Goal: Task Accomplishment & Management: Manage account settings

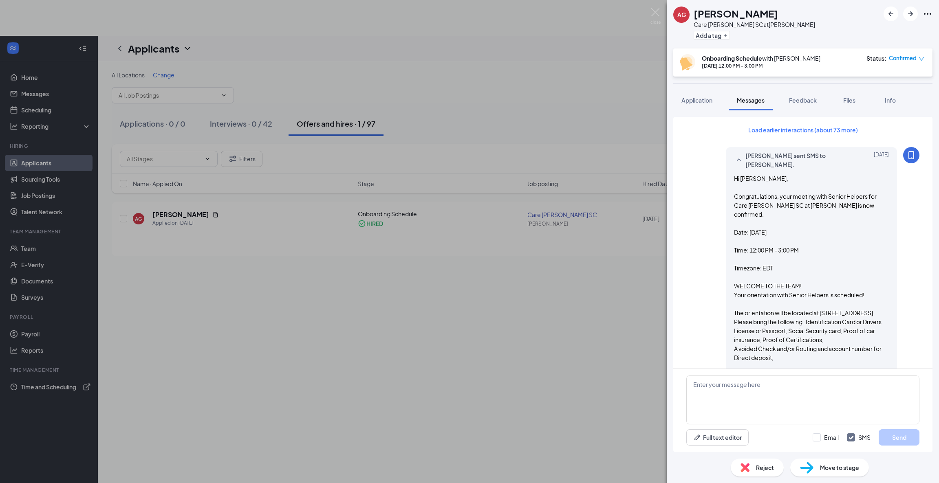
click at [572, 101] on div "AG [PERSON_NAME] Care [PERSON_NAME] SC at [PERSON_NAME] Add a tag Onboarding Sc…" at bounding box center [469, 241] width 939 height 483
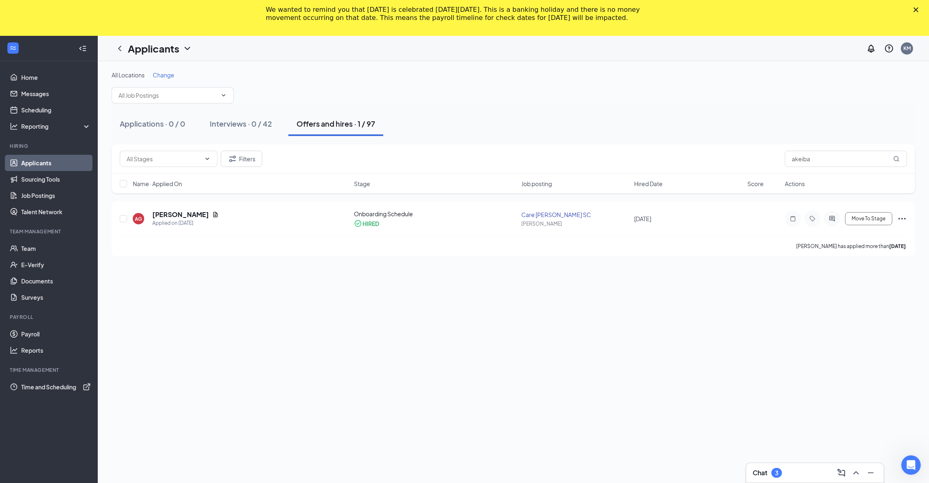
click at [922, 9] on div "We wanted to remind you that [DATE] is celebrated [DATE][DATE]. This is a banki…" at bounding box center [464, 13] width 929 height 21
click at [233, 122] on div "Interviews · 0 / 43" at bounding box center [241, 124] width 62 height 10
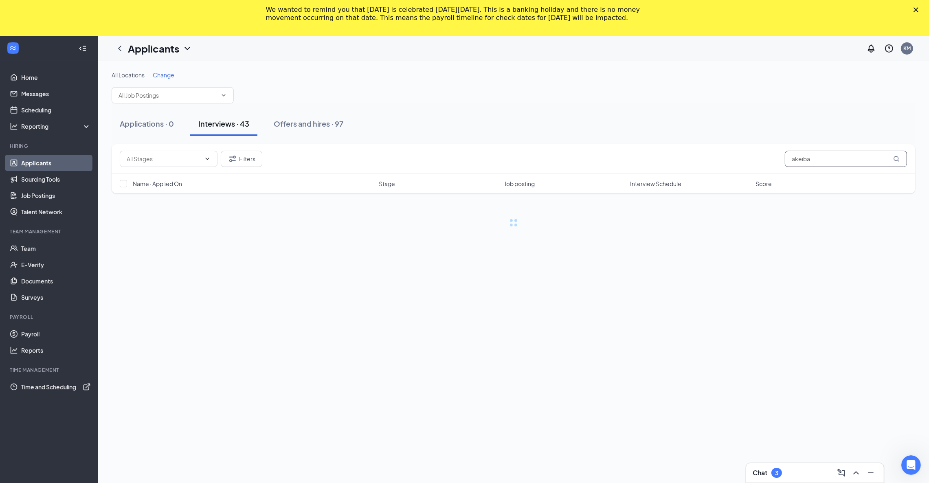
drag, startPoint x: 832, startPoint y: 155, endPoint x: 757, endPoint y: 166, distance: 75.4
click at [757, 166] on div "Filters akeiba" at bounding box center [514, 159] width 788 height 16
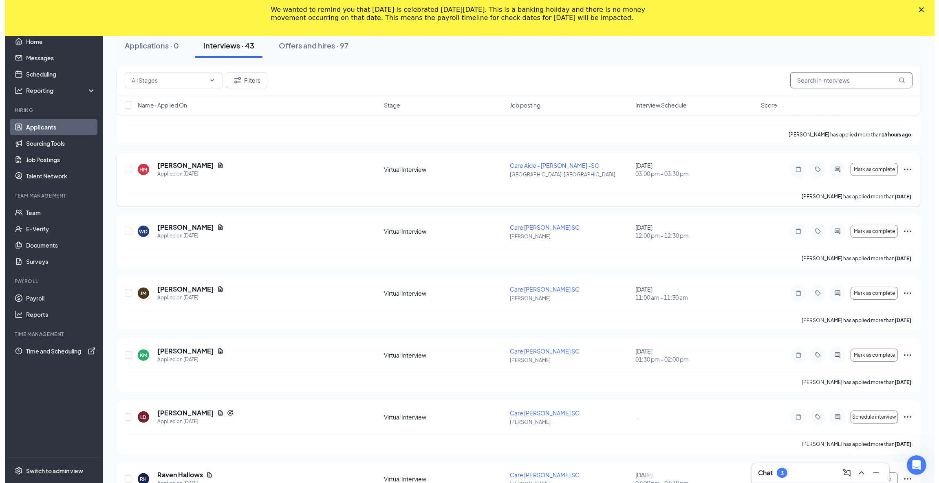
scroll to position [183, 0]
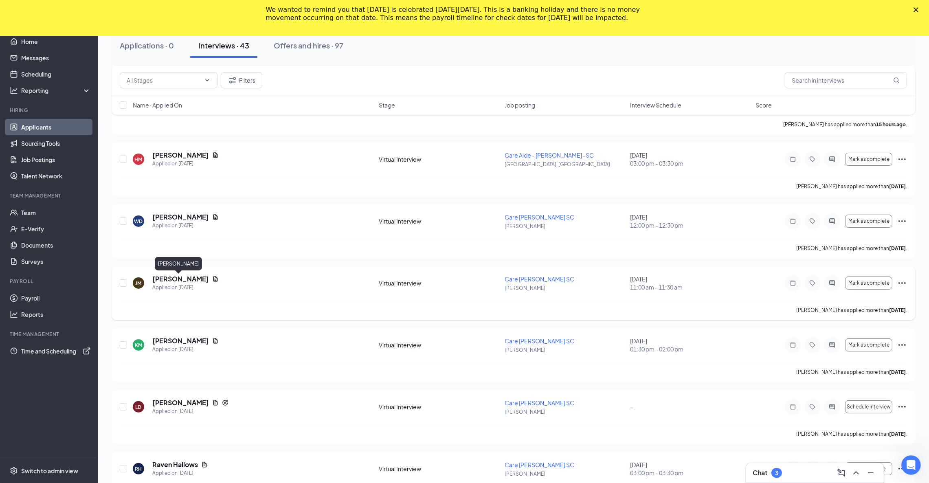
click at [175, 275] on h5 "[PERSON_NAME]" at bounding box center [180, 279] width 57 height 9
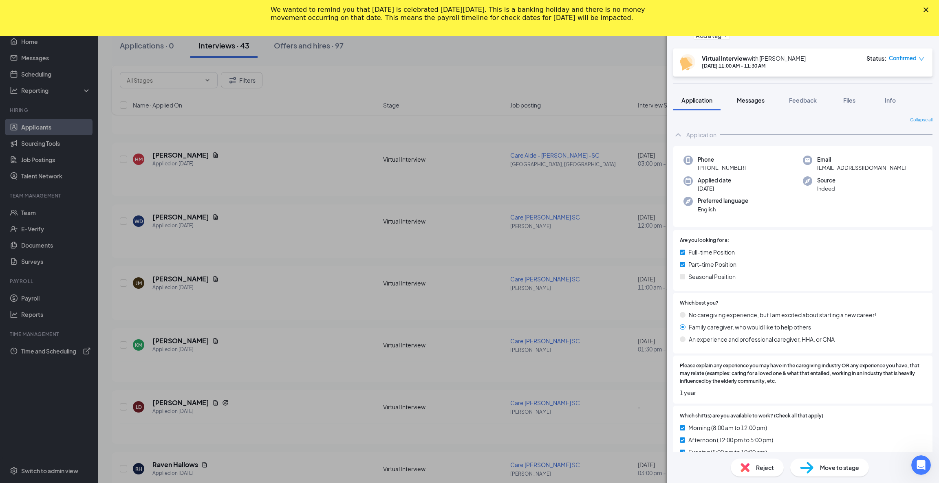
click at [752, 101] on span "Messages" at bounding box center [751, 100] width 28 height 7
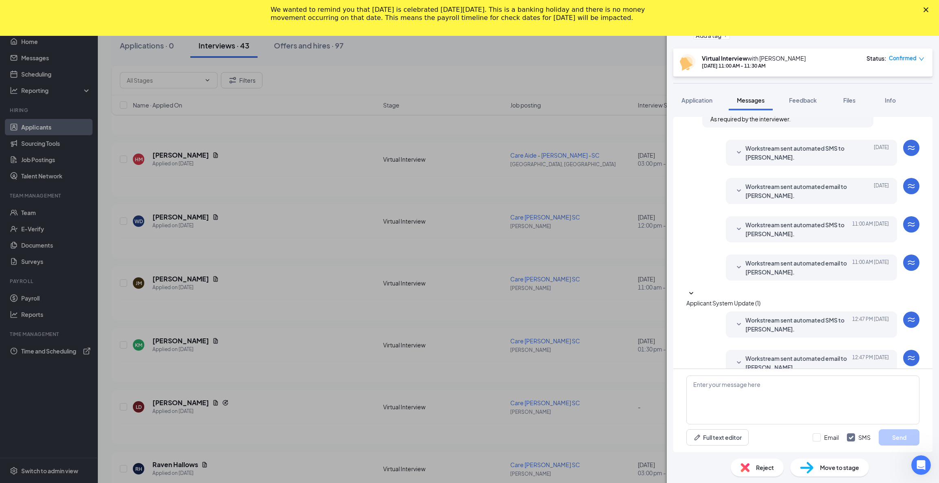
scroll to position [147, 0]
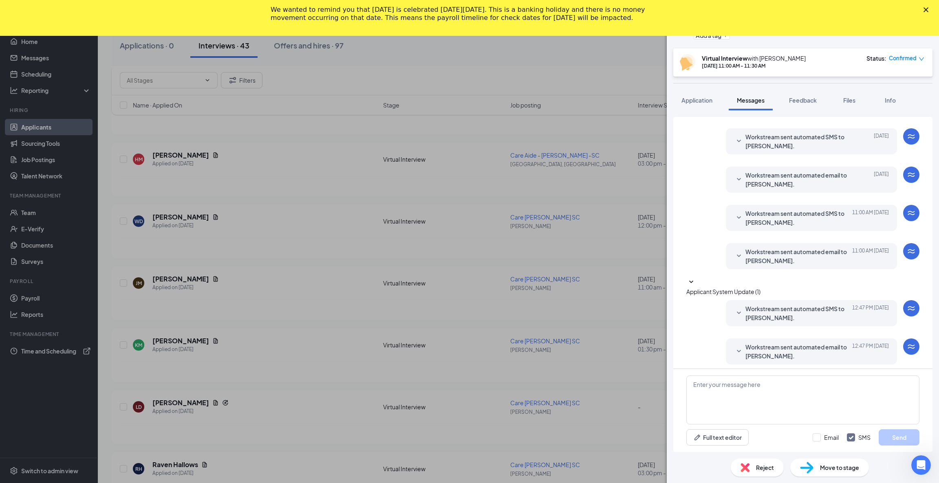
click at [734, 308] on icon "SmallChevronDown" at bounding box center [739, 313] width 10 height 10
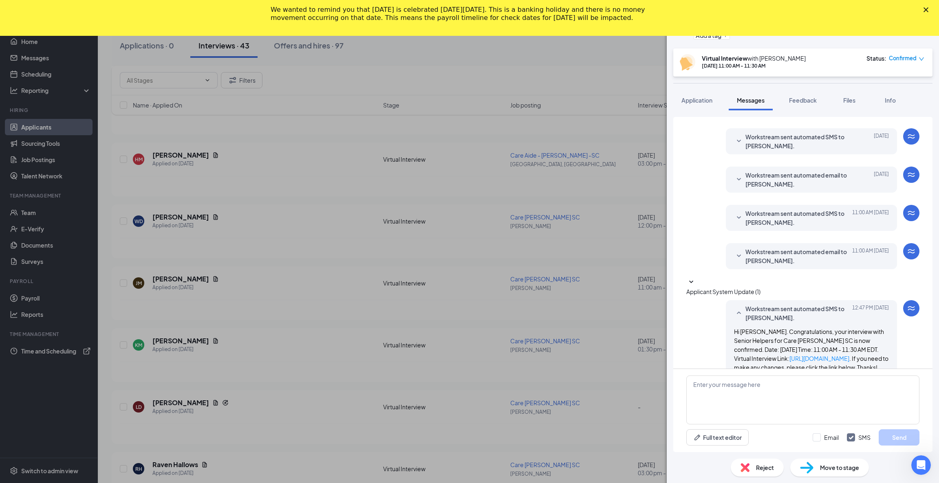
click at [734, 308] on icon "SmallChevronUp" at bounding box center [739, 313] width 10 height 10
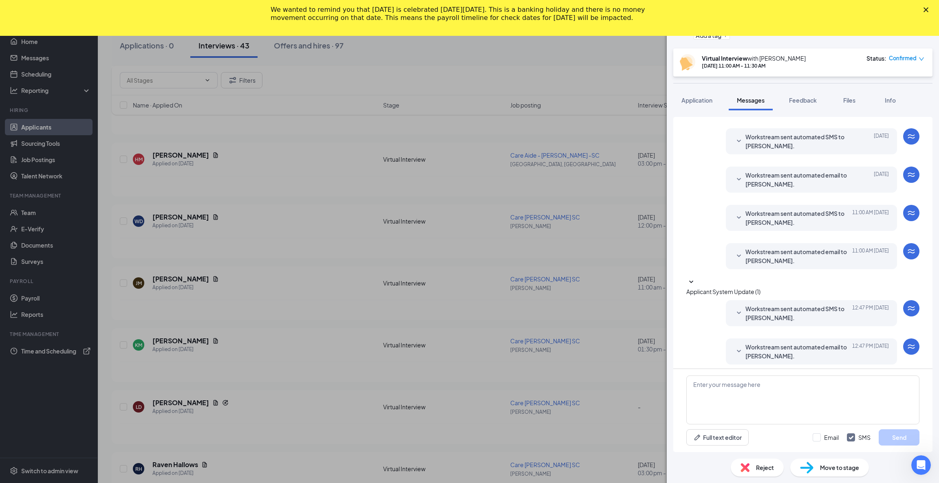
click at [329, 85] on div "[PERSON_NAME] [PERSON_NAME] Care [PERSON_NAME] SC at [PERSON_NAME] Add a tag Vi…" at bounding box center [469, 241] width 939 height 483
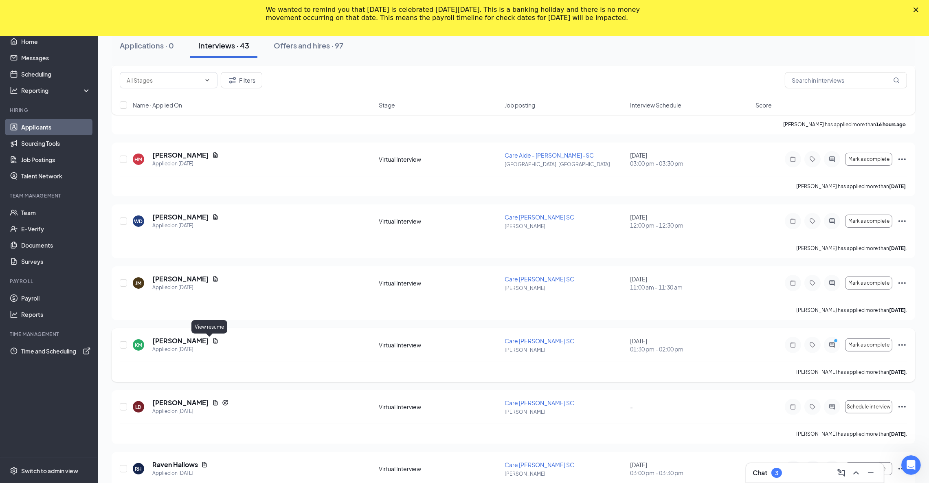
click at [212, 341] on icon "Document" at bounding box center [215, 341] width 7 height 7
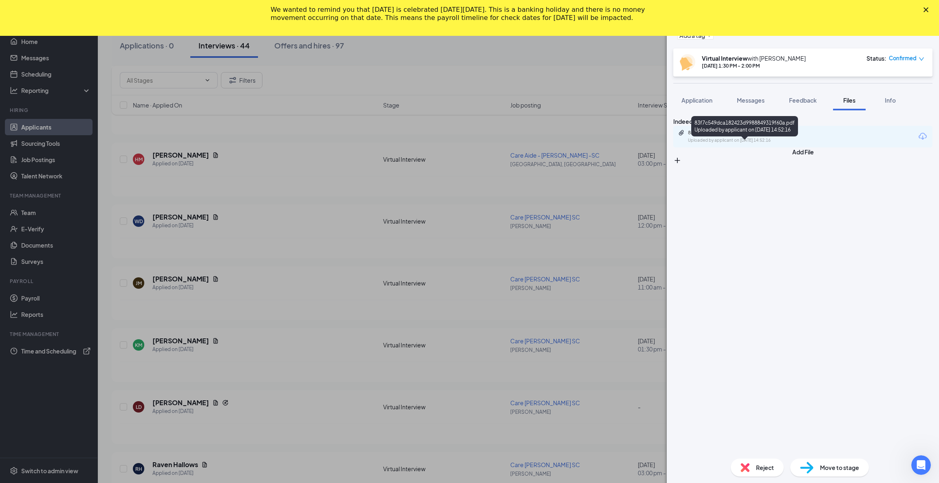
click at [772, 144] on div "Uploaded by applicant on [DATE] 14:52:16" at bounding box center [749, 140] width 122 height 7
